Goal: Task Accomplishment & Management: Manage account settings

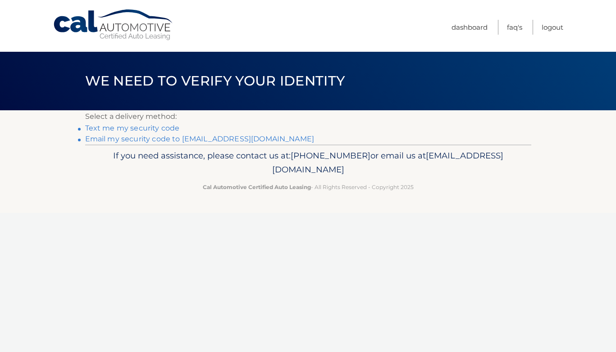
click at [152, 139] on link "Email my security code to b****@blairsilverman.com" at bounding box center [199, 139] width 229 height 9
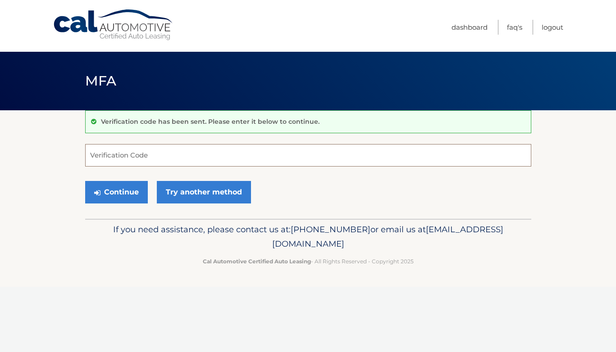
click at [198, 154] on input "Verification Code" at bounding box center [308, 155] width 446 height 23
paste input "642856"
click at [129, 192] on button "Continue" at bounding box center [116, 192] width 63 height 23
click at [132, 160] on input "642856" at bounding box center [308, 155] width 446 height 23
type input "642856"
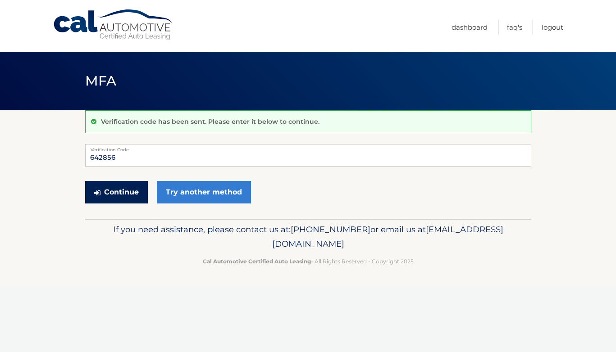
click at [114, 190] on button "Continue" at bounding box center [116, 192] width 63 height 23
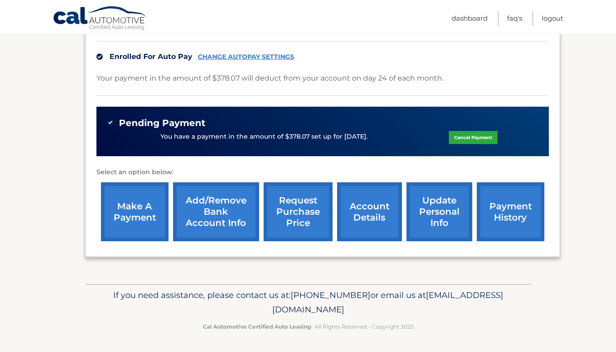
scroll to position [219, 0]
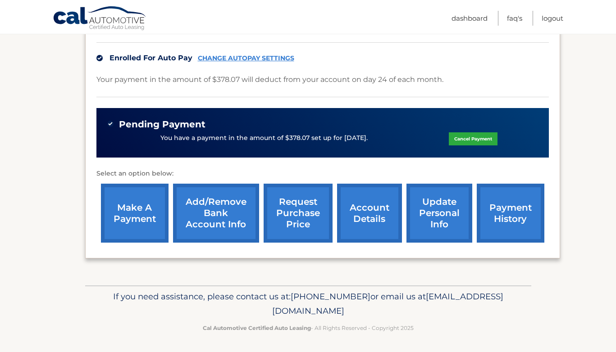
click at [424, 212] on link "update personal info" at bounding box center [439, 213] width 66 height 59
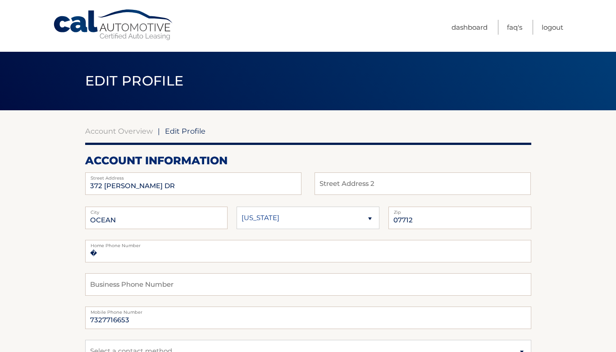
scroll to position [94, 0]
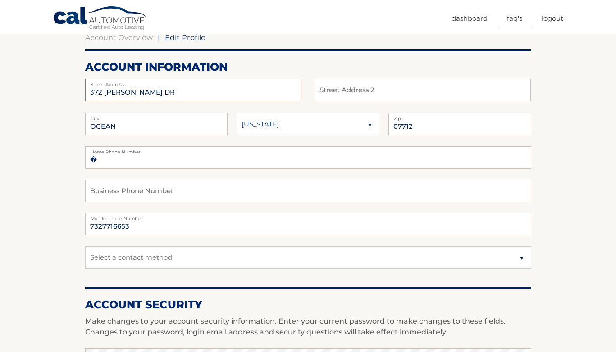
click at [177, 90] on input "372 DANIELE DR" at bounding box center [193, 90] width 216 height 23
drag, startPoint x: 157, startPoint y: 91, endPoint x: 77, endPoint y: 89, distance: 79.8
click at [77, 89] on section "Account Overview | Edit Profile account information 372 DANIELE DR Street Addre…" at bounding box center [308, 345] width 616 height 656
type input "69 Akeson Road"
drag, startPoint x: 119, startPoint y: 127, endPoint x: 65, endPoint y: 124, distance: 54.1
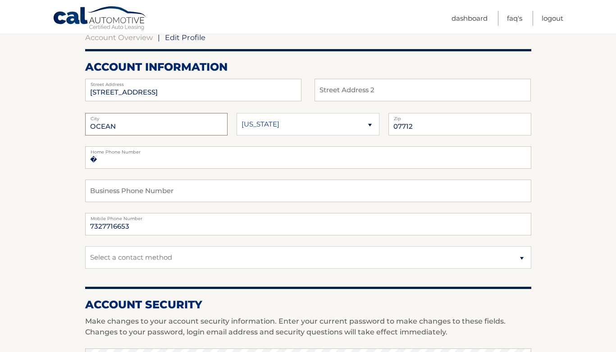
click at [65, 124] on section "Account Overview | Edit Profile account information 69 Akeson Road Street Addre…" at bounding box center [308, 345] width 616 height 656
type input "Glen Spey"
click at [284, 122] on select "[US_STATE] [US_STATE] [US_STATE] [US_STATE] [US_STATE]" at bounding box center [308, 124] width 143 height 23
select select "NY"
click at [237, 113] on select "[US_STATE] [US_STATE] [US_STATE] [US_STATE] [US_STATE]" at bounding box center [308, 124] width 143 height 23
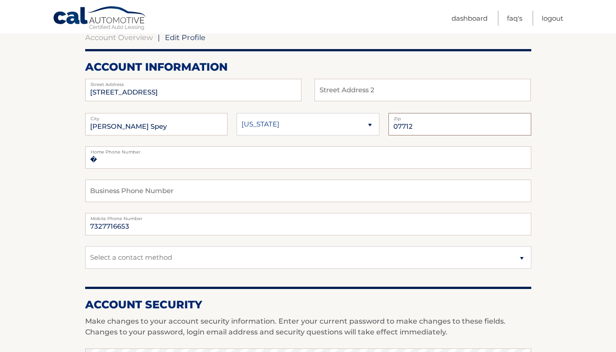
click at [429, 127] on input "07712" at bounding box center [459, 124] width 143 height 23
type input "0"
type input "12737"
drag, startPoint x: 136, startPoint y: 228, endPoint x: 70, endPoint y: 224, distance: 65.5
click at [70, 224] on section "Account Overview | Edit Profile account information 69 Akeson Road Street Addre…" at bounding box center [308, 345] width 616 height 656
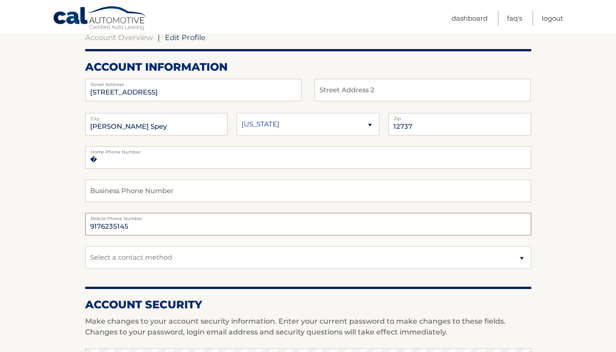
type input "9176235145"
click at [50, 260] on section "Account Overview | Edit Profile account information 69 Akeson Road Street Addre…" at bounding box center [308, 345] width 616 height 656
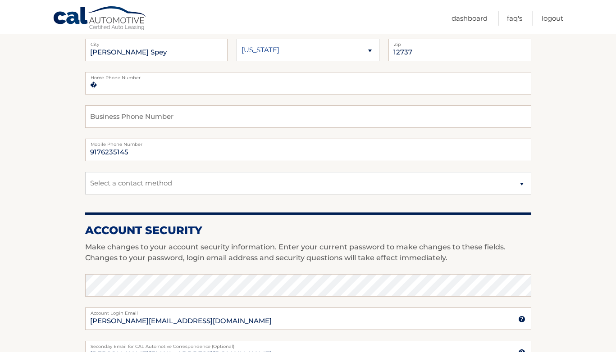
scroll to position [185, 0]
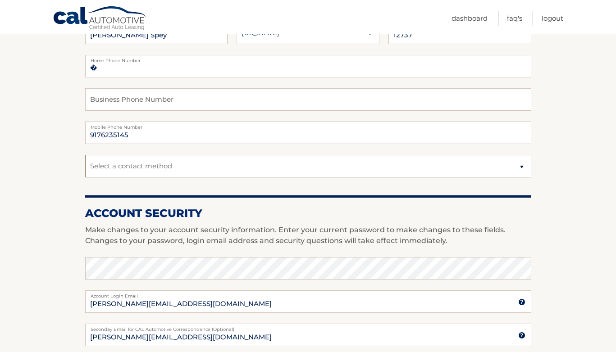
click at [132, 171] on select "Select a contact method Mobile Home" at bounding box center [308, 166] width 446 height 23
select select "1"
click at [85, 155] on select "Select a contact method Mobile Home" at bounding box center [308, 166] width 446 height 23
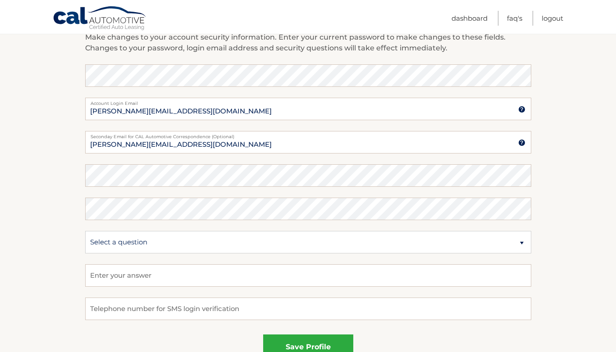
scroll to position [373, 0]
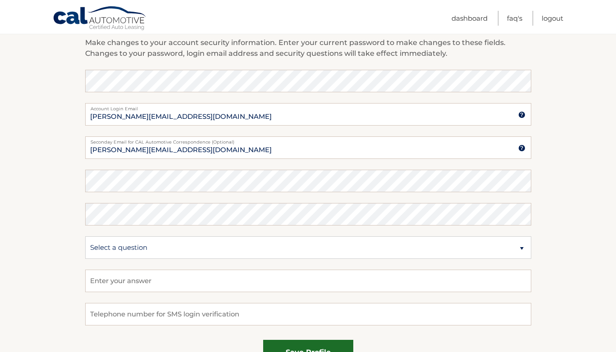
click at [314, 349] on button "save profile" at bounding box center [308, 352] width 90 height 25
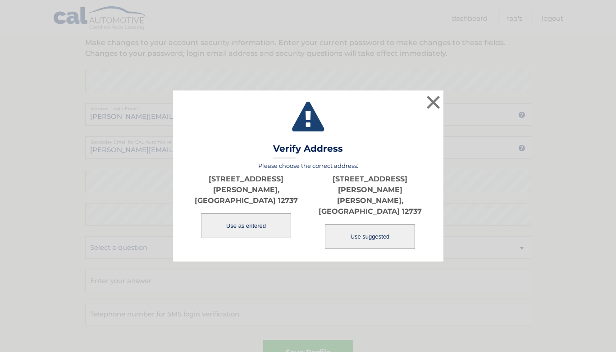
click at [357, 228] on button "Use suggested" at bounding box center [370, 236] width 90 height 25
type input "[STREET_ADDRESS][PERSON_NAME]"
type input "[PERSON_NAME]"
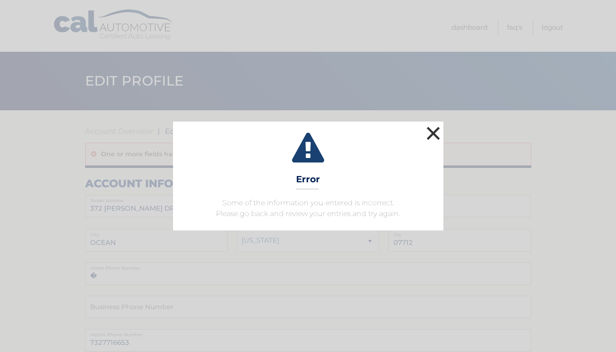
click at [433, 137] on button "×" at bounding box center [433, 133] width 18 height 18
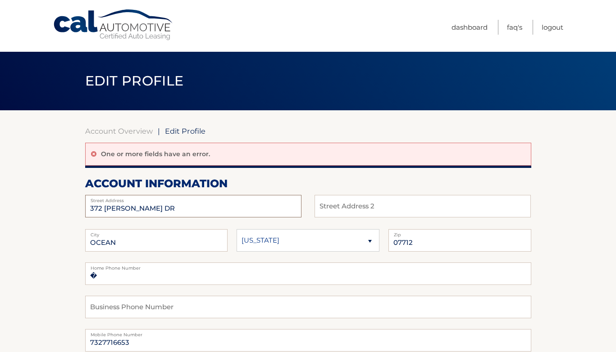
click at [164, 209] on input "372 [PERSON_NAME] DR" at bounding box center [193, 206] width 216 height 23
drag, startPoint x: 159, startPoint y: 205, endPoint x: 71, endPoint y: 195, distance: 88.9
type input "[STREET_ADDRESS]"
click at [123, 242] on input "OCEAN" at bounding box center [156, 240] width 143 height 23
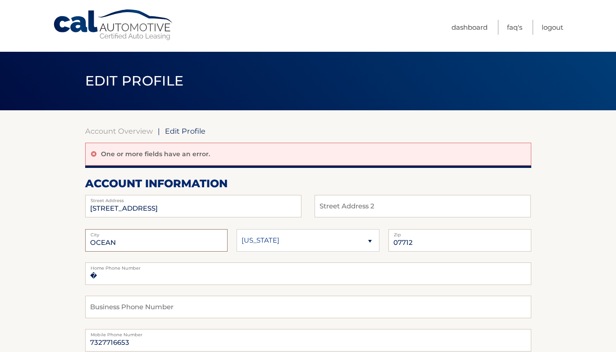
drag, startPoint x: 129, startPoint y: 246, endPoint x: 62, endPoint y: 244, distance: 67.2
type input "[PERSON_NAME] Spey"
click at [260, 246] on select "[US_STATE] [US_STATE] [US_STATE] [US_STATE] [US_STATE]" at bounding box center [308, 240] width 143 height 23
select select "NY"
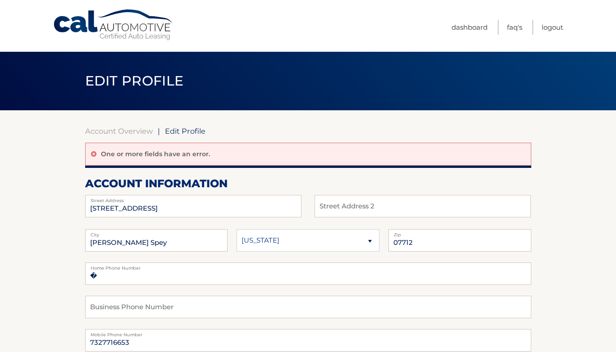
click at [237, 229] on select "[US_STATE] [US_STATE] [US_STATE] [US_STATE] [US_STATE]" at bounding box center [308, 240] width 143 height 23
drag, startPoint x: 417, startPoint y: 245, endPoint x: 373, endPoint y: 237, distance: 45.4
click at [373, 237] on fieldset "[PERSON_NAME][GEOGRAPHIC_DATA] [US_STATE] [US_STATE] [US_STATE] State 07712 Zip" at bounding box center [308, 245] width 446 height 33
type input "12737"
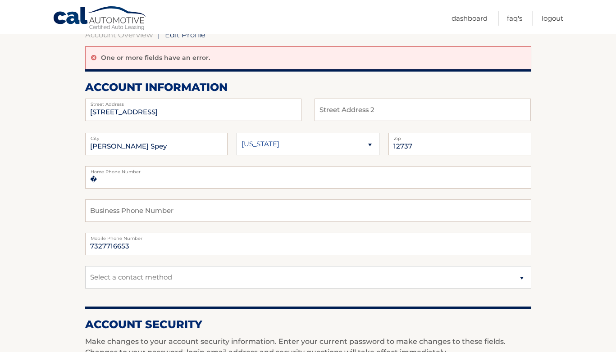
scroll to position [112, 0]
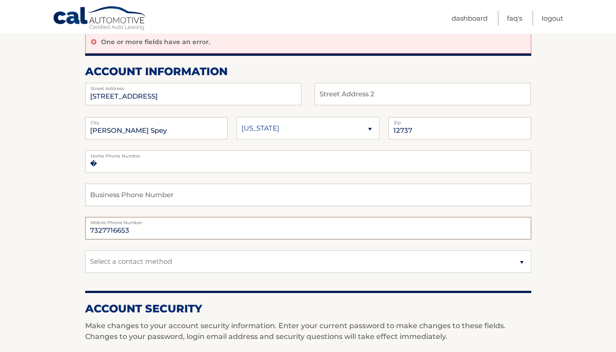
drag, startPoint x: 130, startPoint y: 233, endPoint x: 64, endPoint y: 227, distance: 67.0
click at [64, 227] on section "Account Overview | Edit Profile One or more fields have an error. account infor…" at bounding box center [308, 337] width 616 height 679
type input "9176235145"
click at [56, 274] on section "Account Overview | Edit Profile One or more fields have an error. account infor…" at bounding box center [308, 337] width 616 height 679
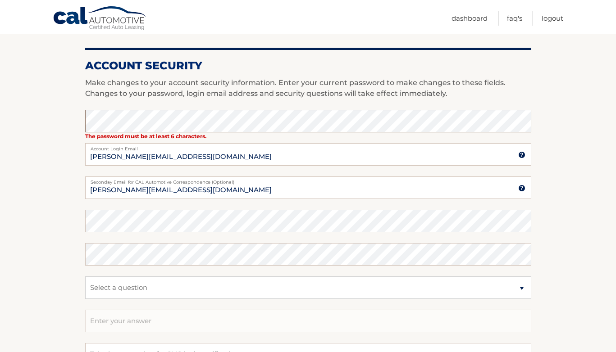
scroll to position [356, 0]
click at [67, 299] on section "Account Overview | Edit Profile One or more fields have an error. account infor…" at bounding box center [308, 93] width 616 height 679
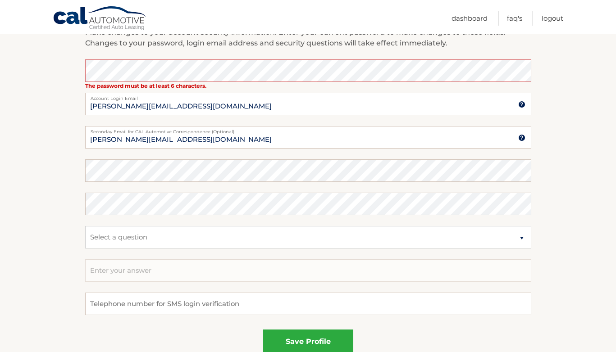
scroll to position [407, 0]
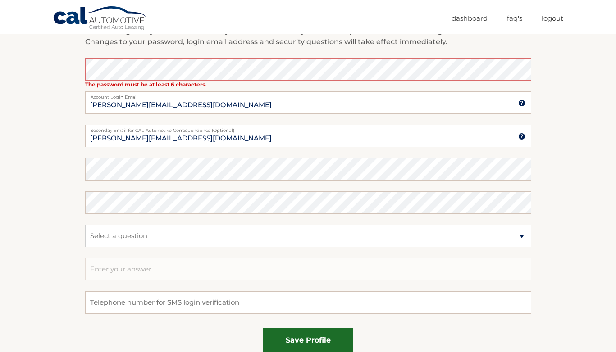
click at [294, 338] on button "save profile" at bounding box center [308, 341] width 90 height 25
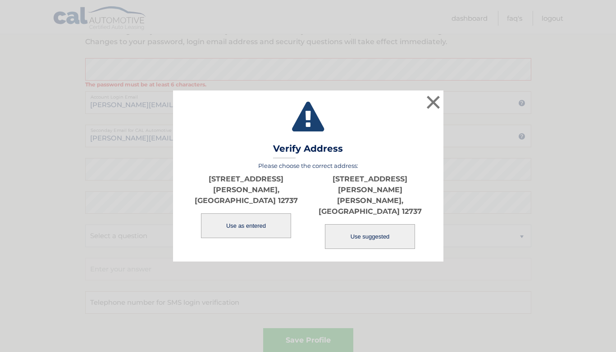
click at [364, 224] on button "Use suggested" at bounding box center [370, 236] width 90 height 25
type input "[STREET_ADDRESS][PERSON_NAME]"
type input "[PERSON_NAME]"
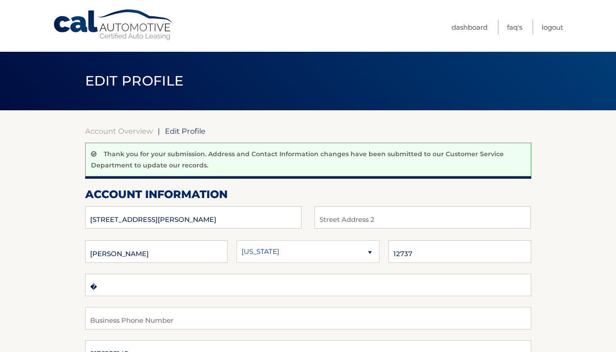
click at [371, 225] on body "Cal Automotive Menu Dashboard FAQ's Logout |" at bounding box center [308, 176] width 616 height 352
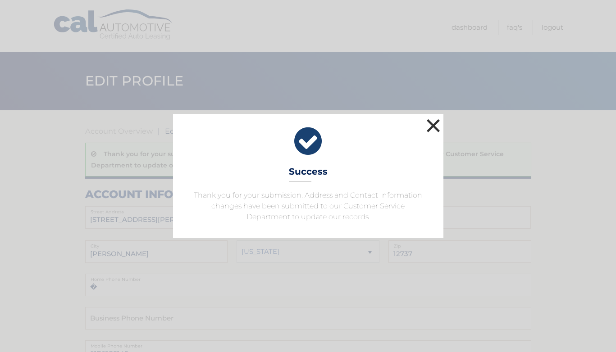
click at [432, 130] on button "×" at bounding box center [433, 126] width 18 height 18
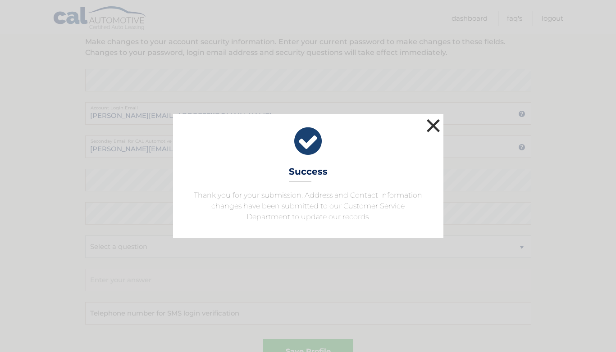
click at [435, 126] on button "×" at bounding box center [433, 126] width 18 height 18
